Goal: Information Seeking & Learning: Learn about a topic

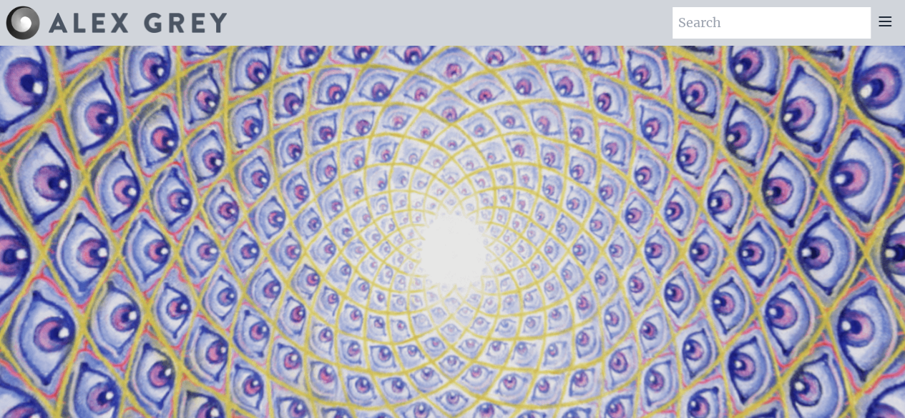
click at [72, 21] on img at bounding box center [138, 23] width 178 height 20
click at [891, 24] on icon at bounding box center [884, 21] width 17 height 17
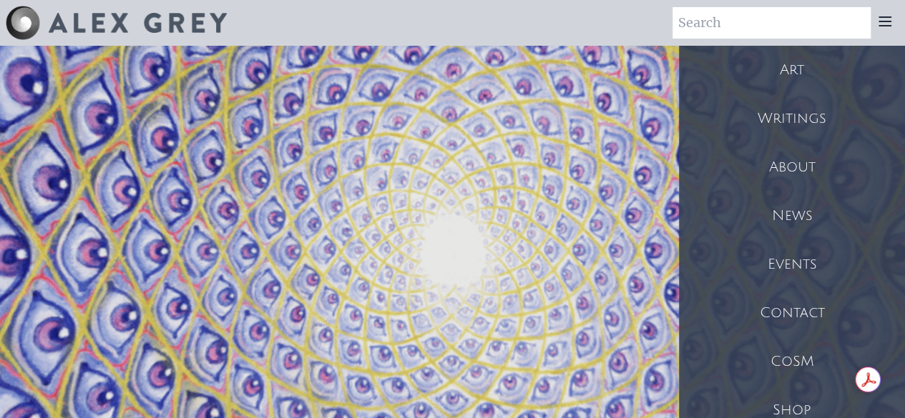
click at [826, 62] on div "Art" at bounding box center [792, 70] width 226 height 49
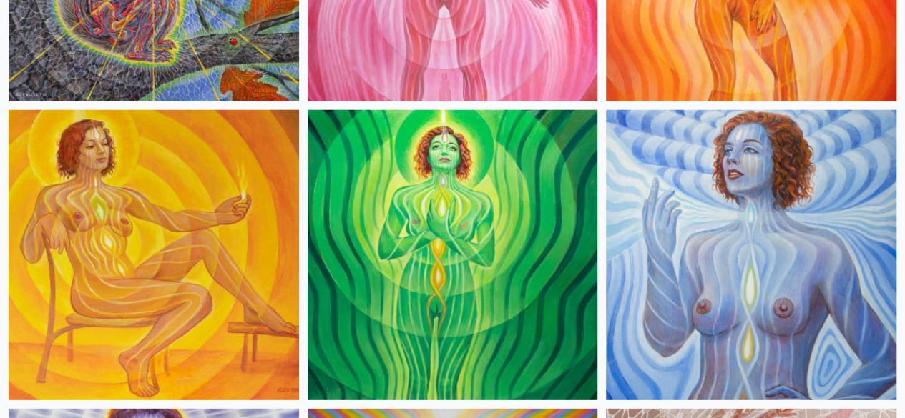
scroll to position [1841, 0]
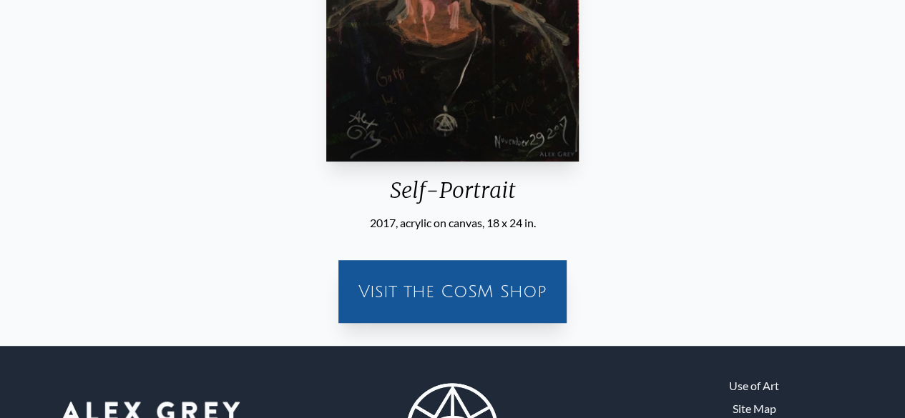
scroll to position [311, 0]
